Goal: Find specific page/section: Find specific page/section

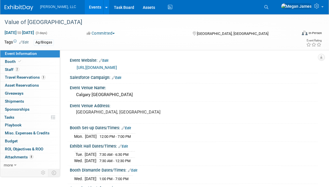
select select "Ag/Biogas"
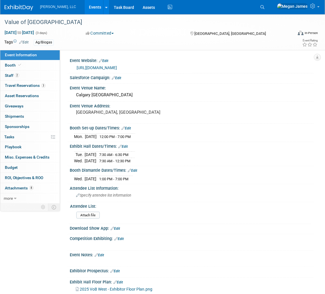
click at [85, 8] on link "Events" at bounding box center [95, 7] width 21 height 14
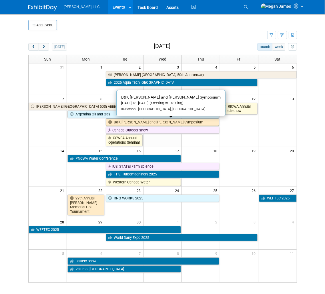
click at [155, 122] on link "B&K [PERSON_NAME] and [PERSON_NAME] Symposium" at bounding box center [163, 122] width 114 height 7
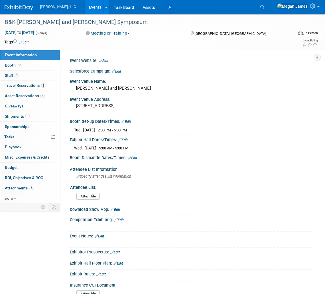
select select "Industrial"
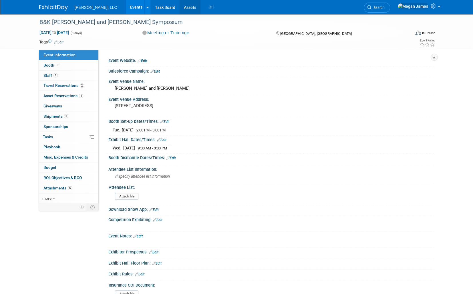
click at [180, 8] on link "Assets" at bounding box center [190, 7] width 21 height 14
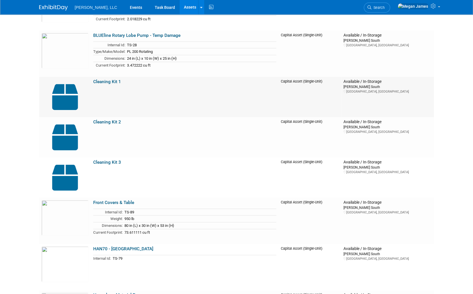
scroll to position [1534, 0]
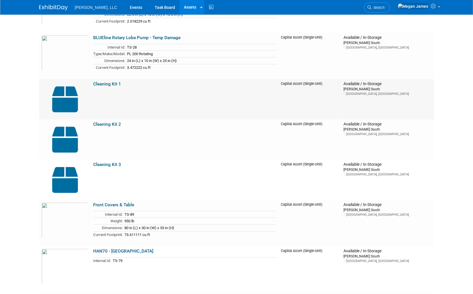
click at [110, 82] on link "Cleaning Kit 1" at bounding box center [107, 84] width 28 height 5
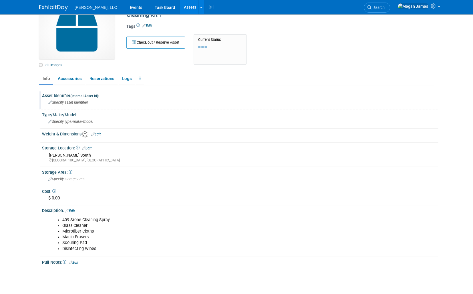
scroll to position [60, 0]
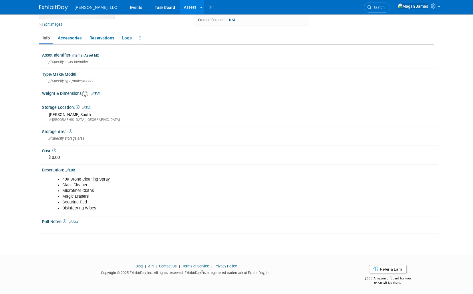
click at [180, 7] on link "Assets" at bounding box center [190, 7] width 21 height 14
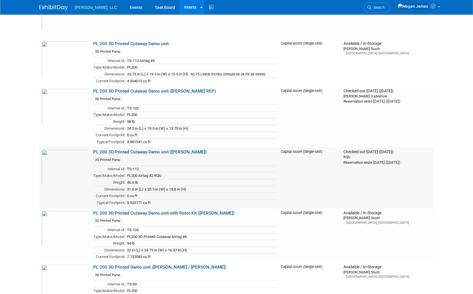
scroll to position [2835, 0]
